Goal: Task Accomplishment & Management: Manage account settings

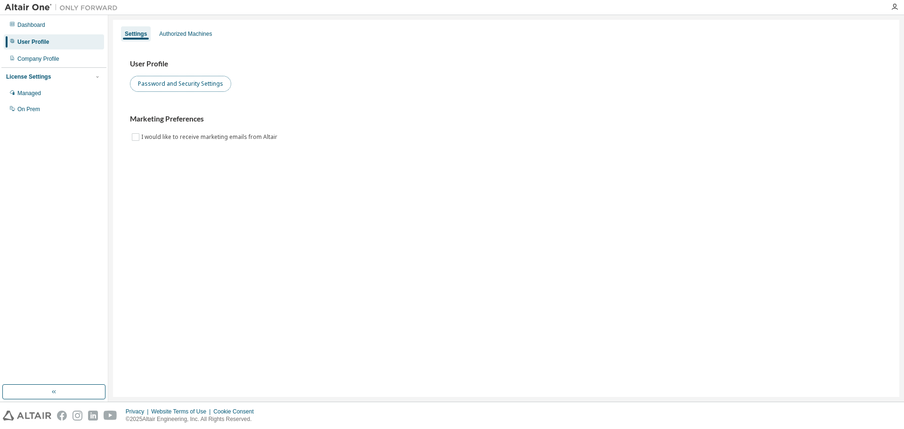
click at [189, 88] on button "Password and Security Settings" at bounding box center [180, 84] width 101 height 16
